Goal: Task Accomplishment & Management: Complete application form

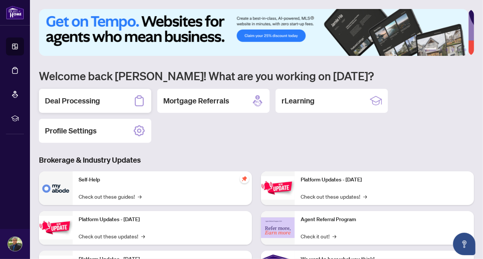
click at [59, 99] on h2 "Deal Processing" at bounding box center [72, 101] width 55 height 10
click at [59, 99] on main "1 2 3 4 5 6 Welcome back [PERSON_NAME]! What are you working on [DATE]? Deal Pr…" at bounding box center [256, 129] width 453 height 259
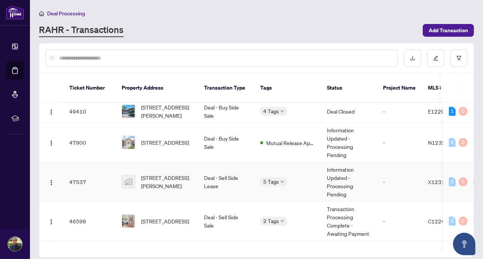
scroll to position [117, 0]
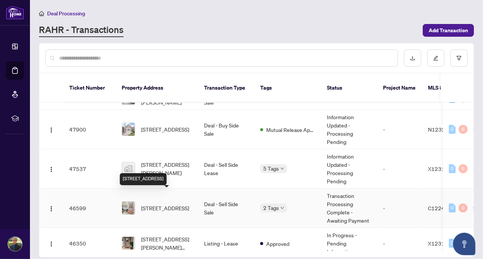
click at [172, 204] on span "[STREET_ADDRESS]" at bounding box center [165, 208] width 48 height 8
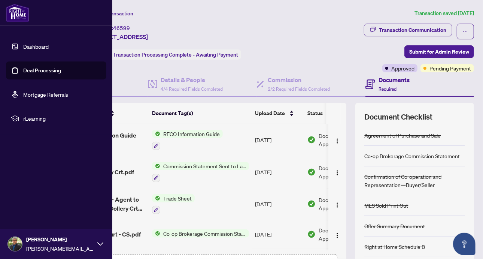
click at [42, 72] on link "Deal Processing" at bounding box center [42, 70] width 38 height 7
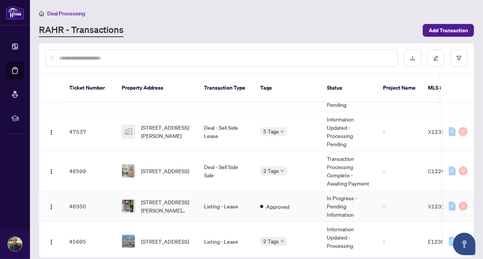
scroll to position [155, 0]
click at [173, 166] on span "[STREET_ADDRESS]" at bounding box center [165, 170] width 48 height 8
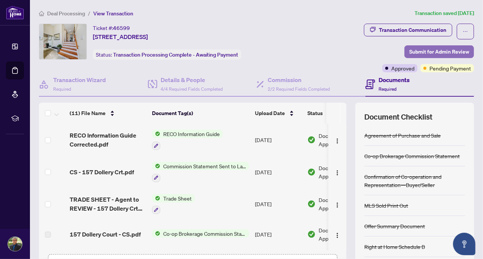
click at [435, 51] on span "Submit for Admin Review" at bounding box center [440, 52] width 60 height 12
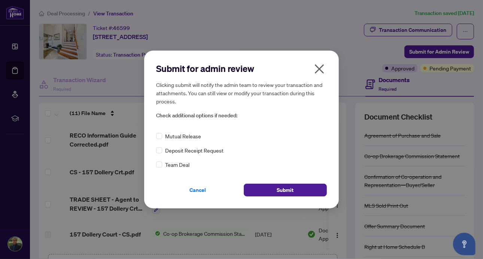
click at [322, 70] on icon "close" at bounding box center [320, 69] width 12 height 12
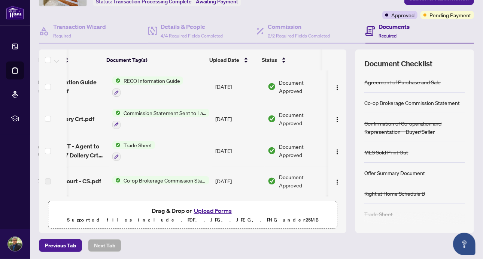
scroll to position [0, 51]
